Goal: Find contact information: Find contact information

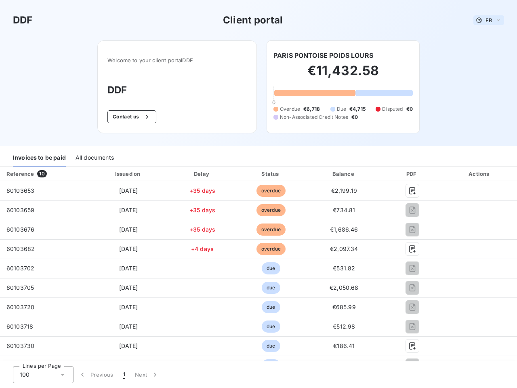
click at [486, 20] on span "FR" at bounding box center [489, 20] width 6 height 6
click at [127, 117] on button "Contact us" at bounding box center [131, 116] width 49 height 13
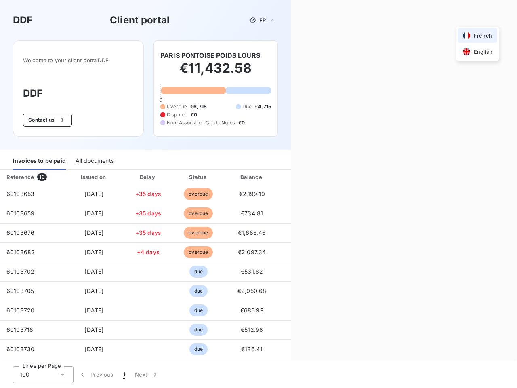
click at [320, 55] on div "Contact us Fill out the form below, and a member of our team will get back to y…" at bounding box center [404, 194] width 226 height 388
click at [39, 158] on div "Invoices to be paid" at bounding box center [39, 161] width 53 height 17
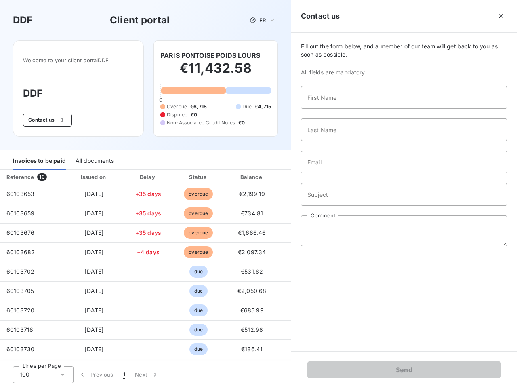
click at [94, 158] on div "All documents" at bounding box center [95, 161] width 38 height 17
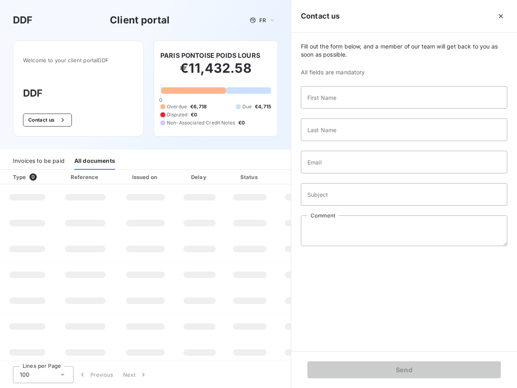
click at [43, 174] on div "Type 0" at bounding box center [30, 177] width 45 height 8
